Goal: Find specific page/section

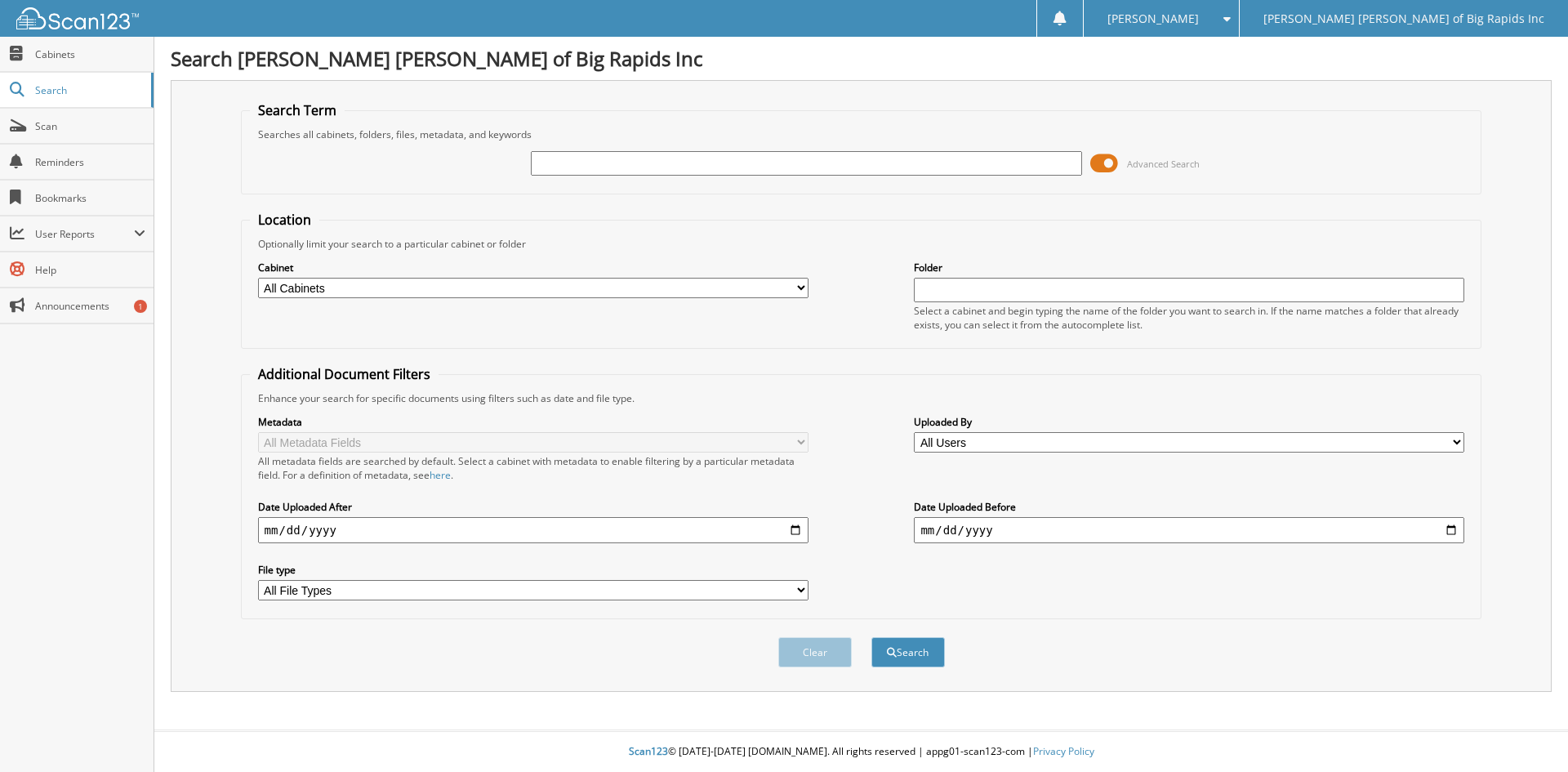
click at [611, 159] on input "text" at bounding box center [805, 163] width 550 height 25
type input "[PERSON_NAME]"
click at [871, 637] on button "Search" at bounding box center [908, 652] width 74 height 30
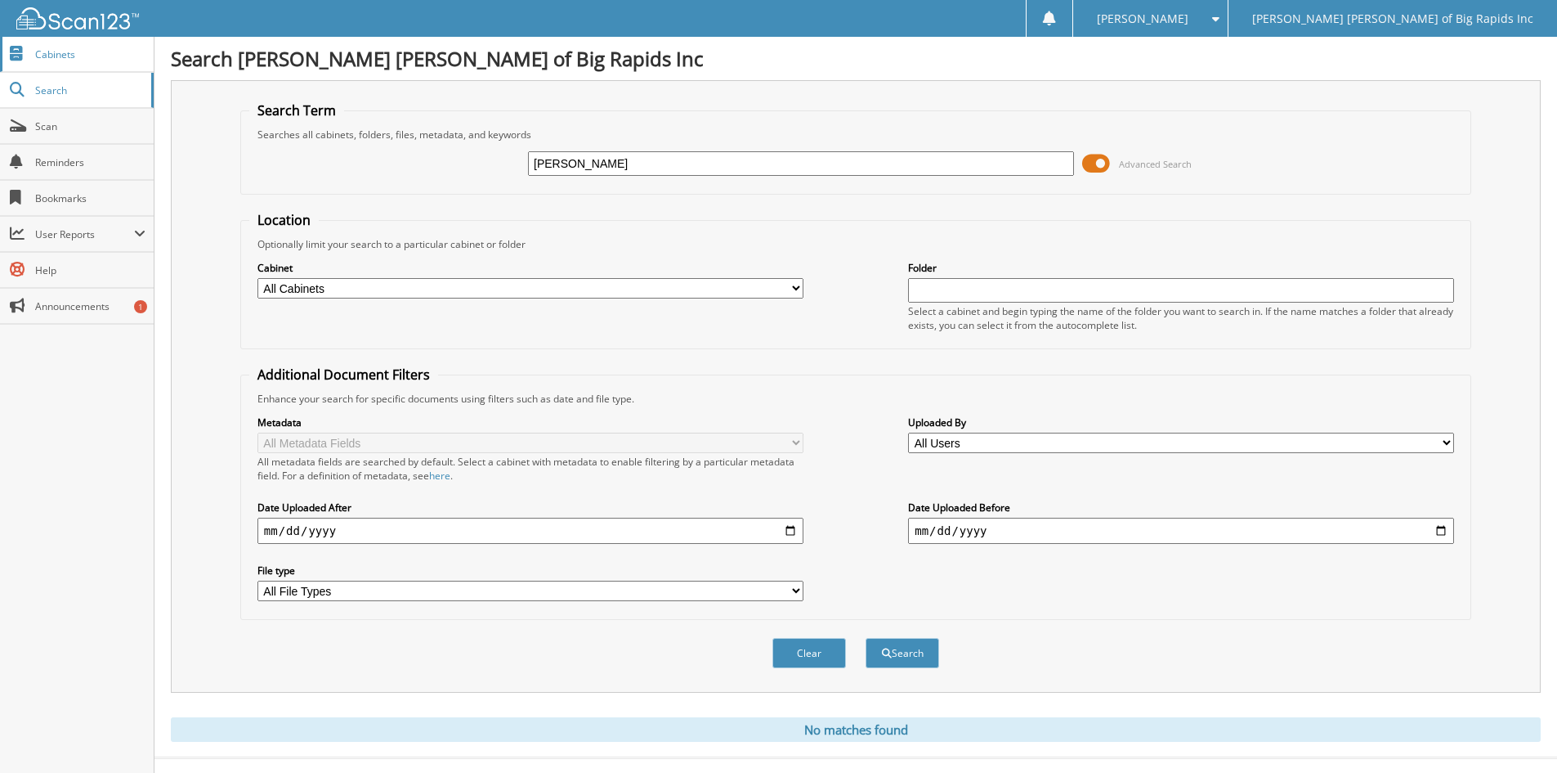
click at [73, 62] on link "Cabinets" at bounding box center [77, 54] width 154 height 35
